Goal: Task Accomplishment & Management: Manage account settings

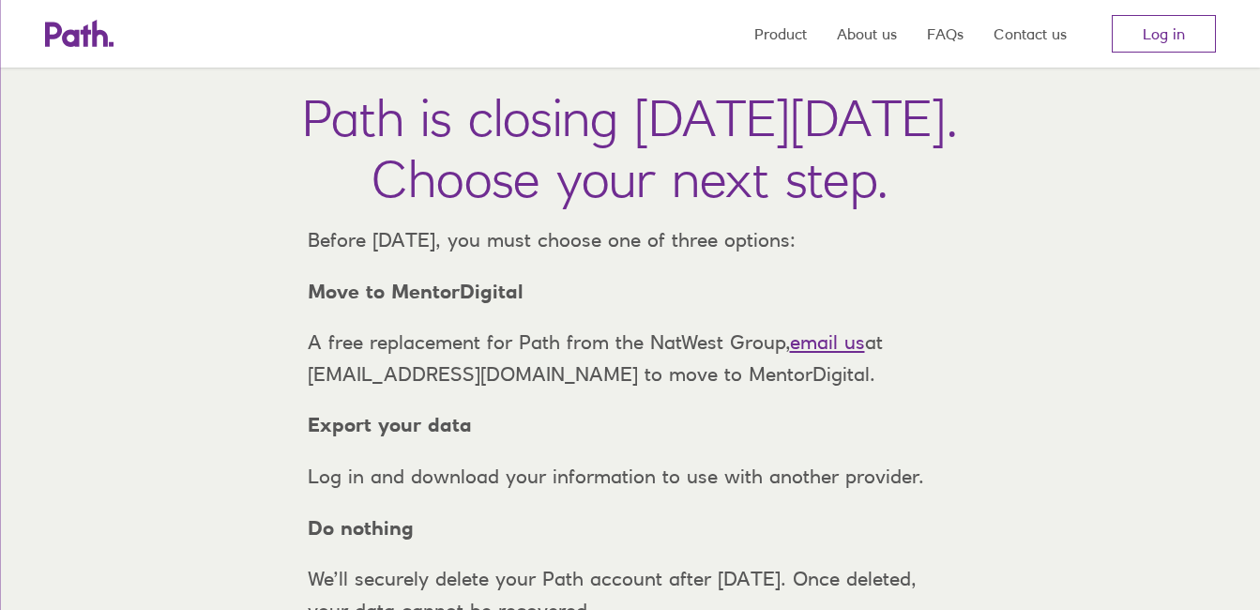
scroll to position [96, 0]
click at [1151, 38] on link "Log in" at bounding box center [1164, 34] width 104 height 38
